Goal: Find specific page/section: Find specific page/section

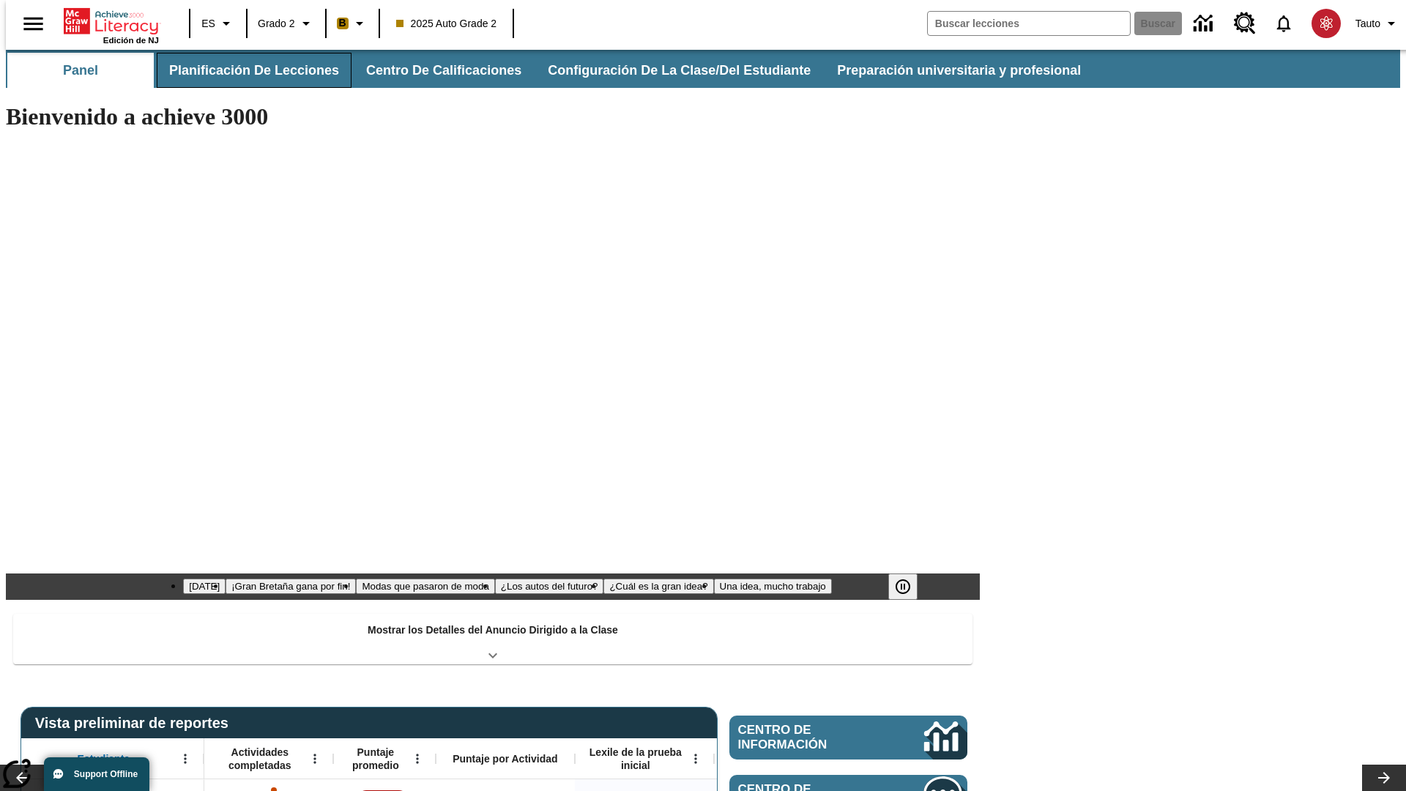
click at [245, 70] on button "Planificación de lecciones" at bounding box center [254, 70] width 195 height 35
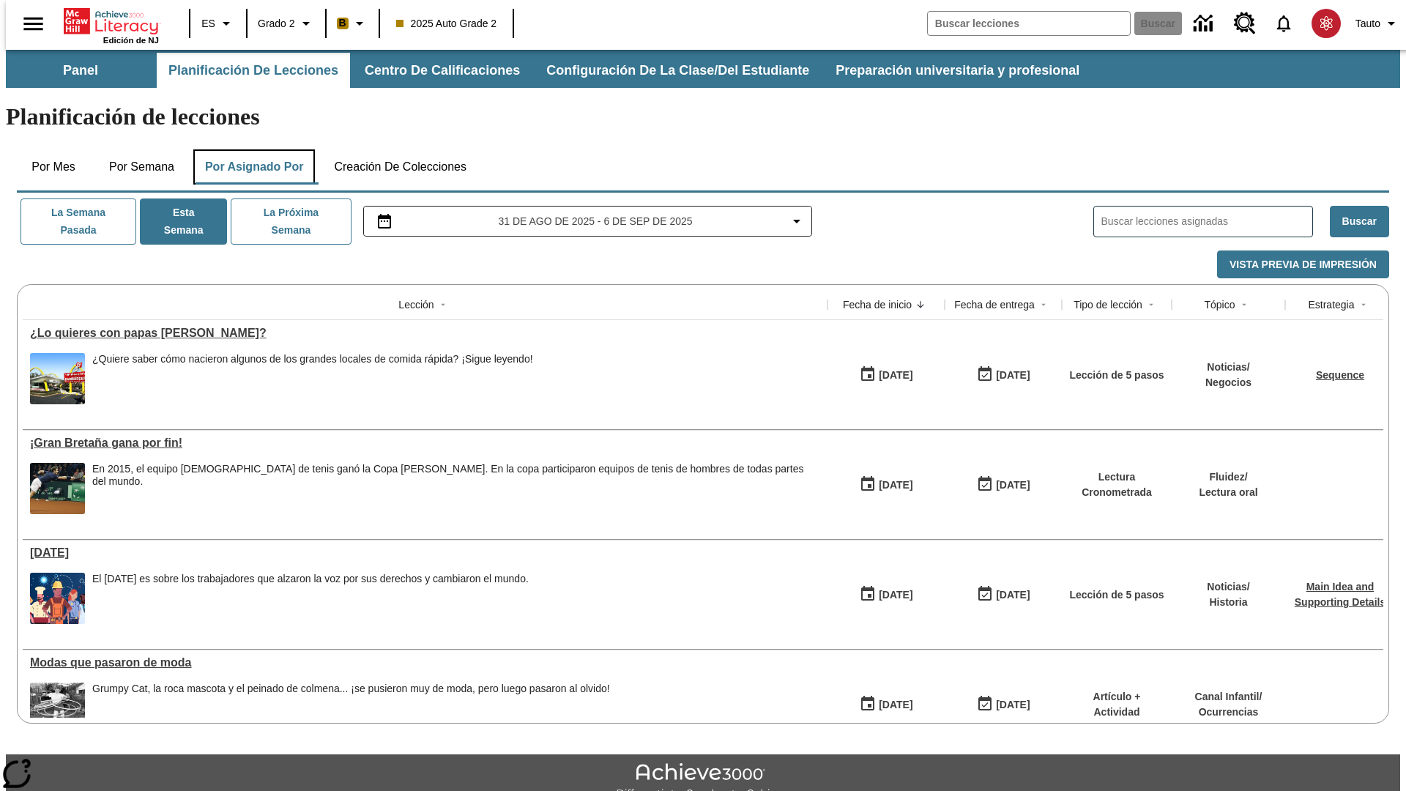
click at [251, 149] on button "Por asignado por" at bounding box center [254, 166] width 122 height 35
type input "El sueño de los animales"
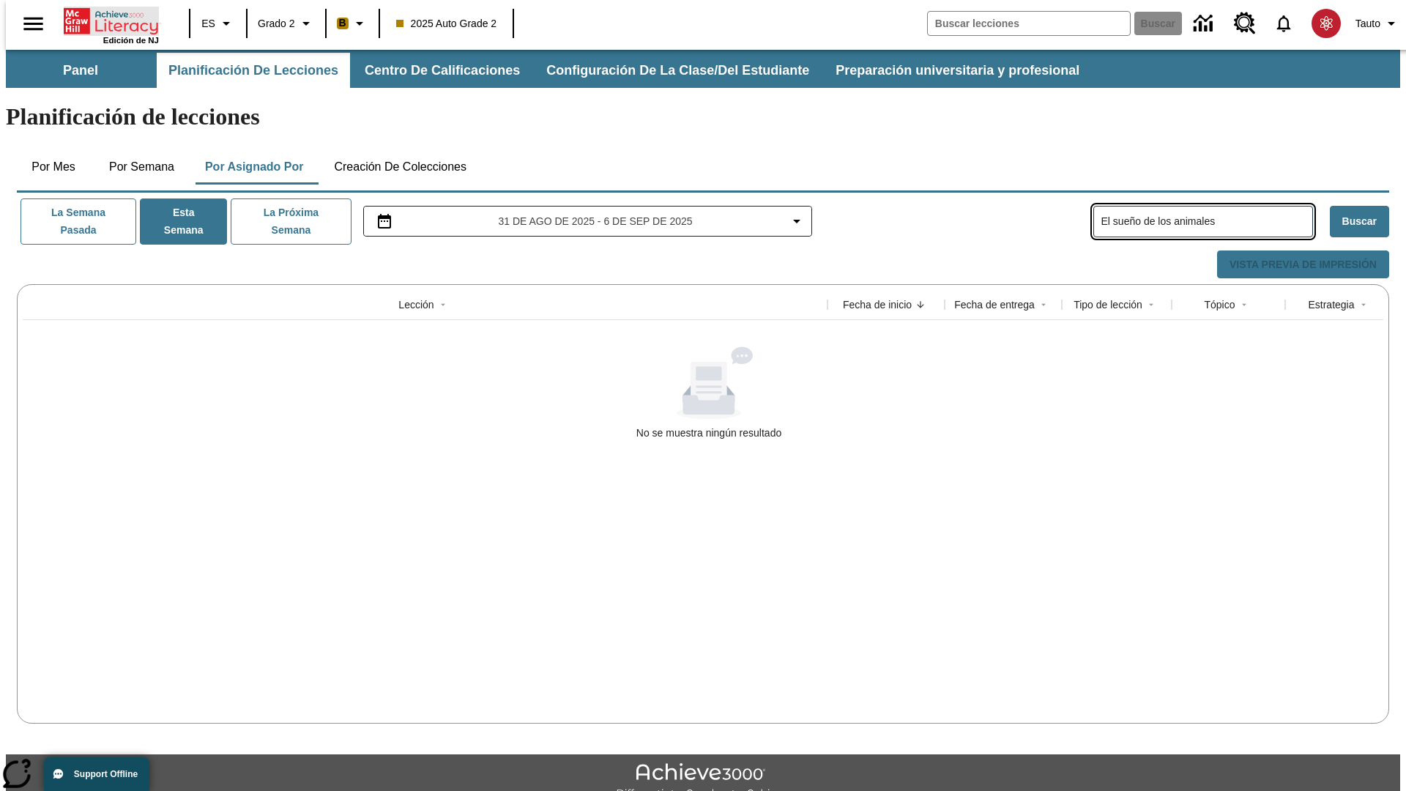
click at [105, 20] on icon "Portada" at bounding box center [112, 21] width 97 height 29
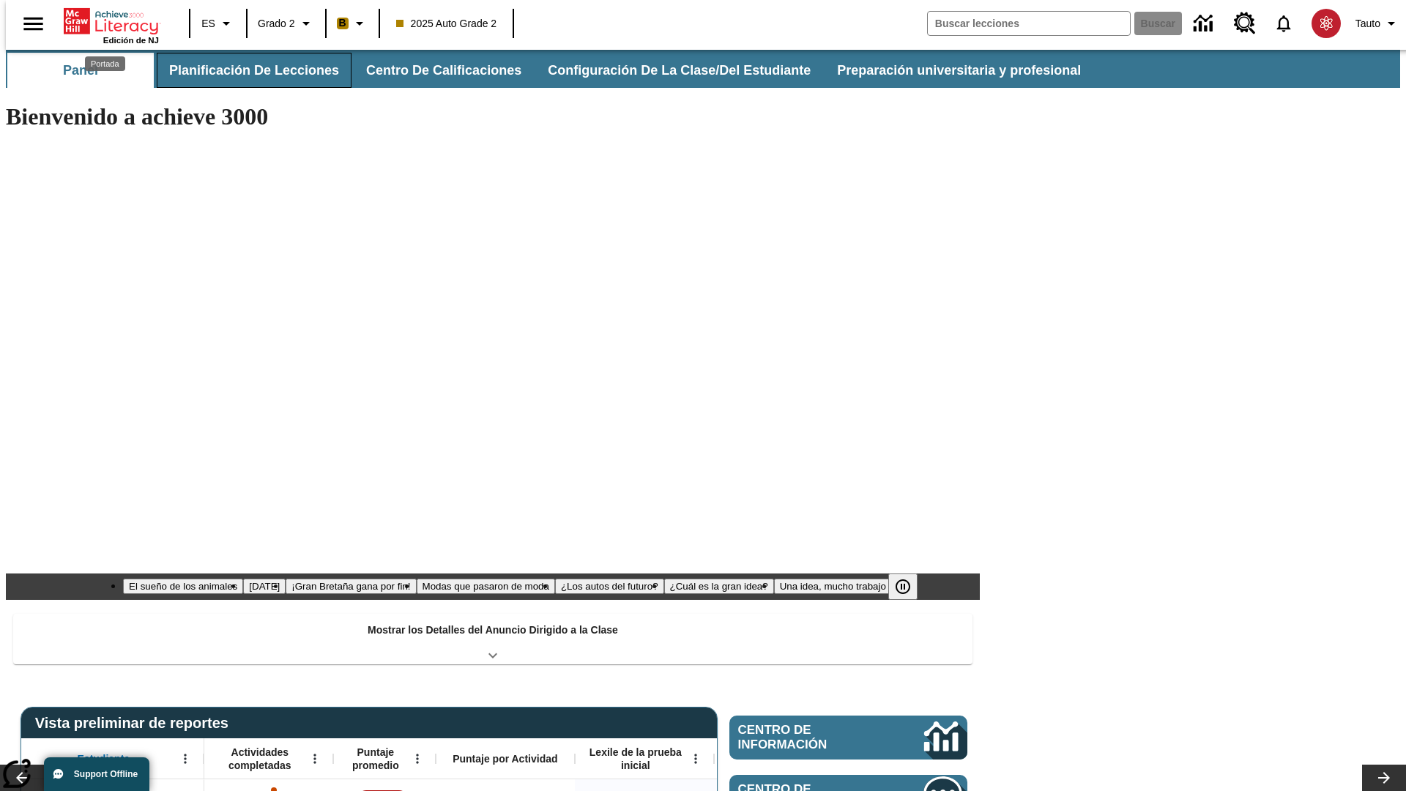
click at [245, 70] on button "Planificación de lecciones" at bounding box center [254, 70] width 195 height 35
